Goal: Task Accomplishment & Management: Manage account settings

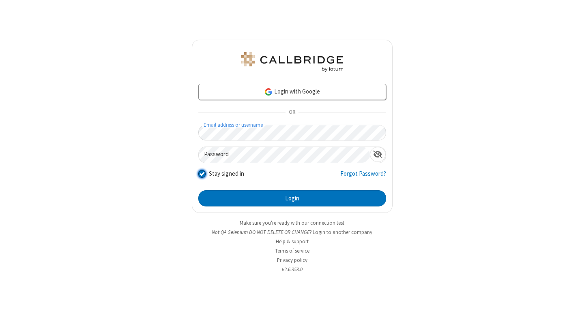
click at [201, 173] on input "Stay signed in" at bounding box center [202, 173] width 8 height 9
checkbox input "false"
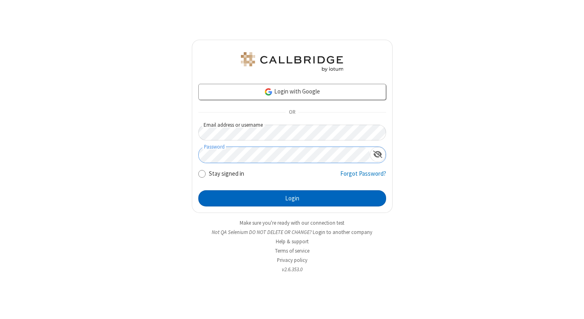
click at [292, 199] on button "Login" at bounding box center [292, 198] width 188 height 16
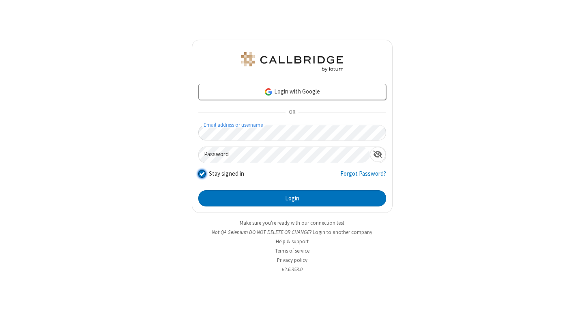
click at [201, 173] on input "Stay signed in" at bounding box center [202, 173] width 8 height 9
checkbox input "false"
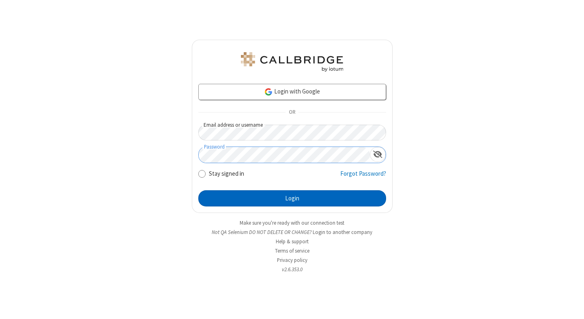
click at [292, 199] on button "Login" at bounding box center [292, 198] width 188 height 16
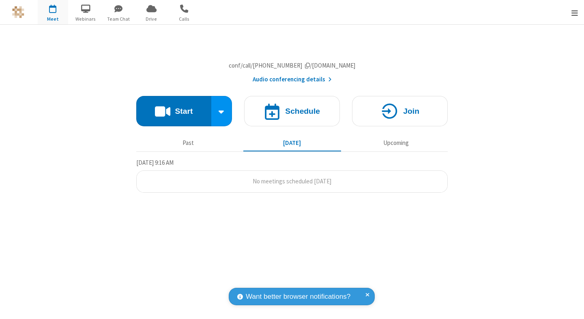
click at [574, 12] on span "Open menu" at bounding box center [574, 13] width 6 height 8
